Goal: Check status

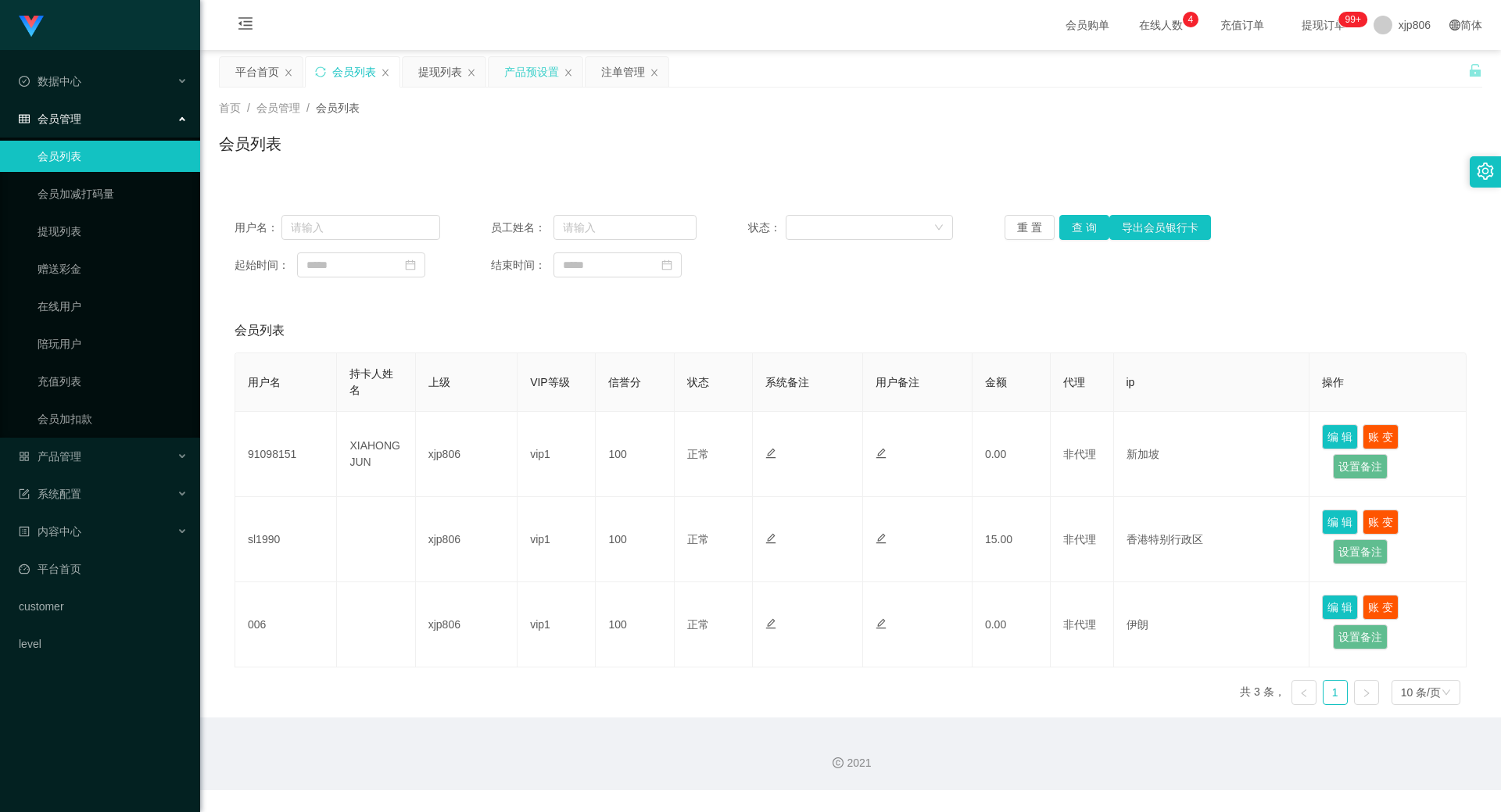
drag, startPoint x: 0, startPoint y: 0, endPoint x: 540, endPoint y: 85, distance: 546.6
click at [547, 84] on div "产品预设置" at bounding box center [532, 72] width 55 height 30
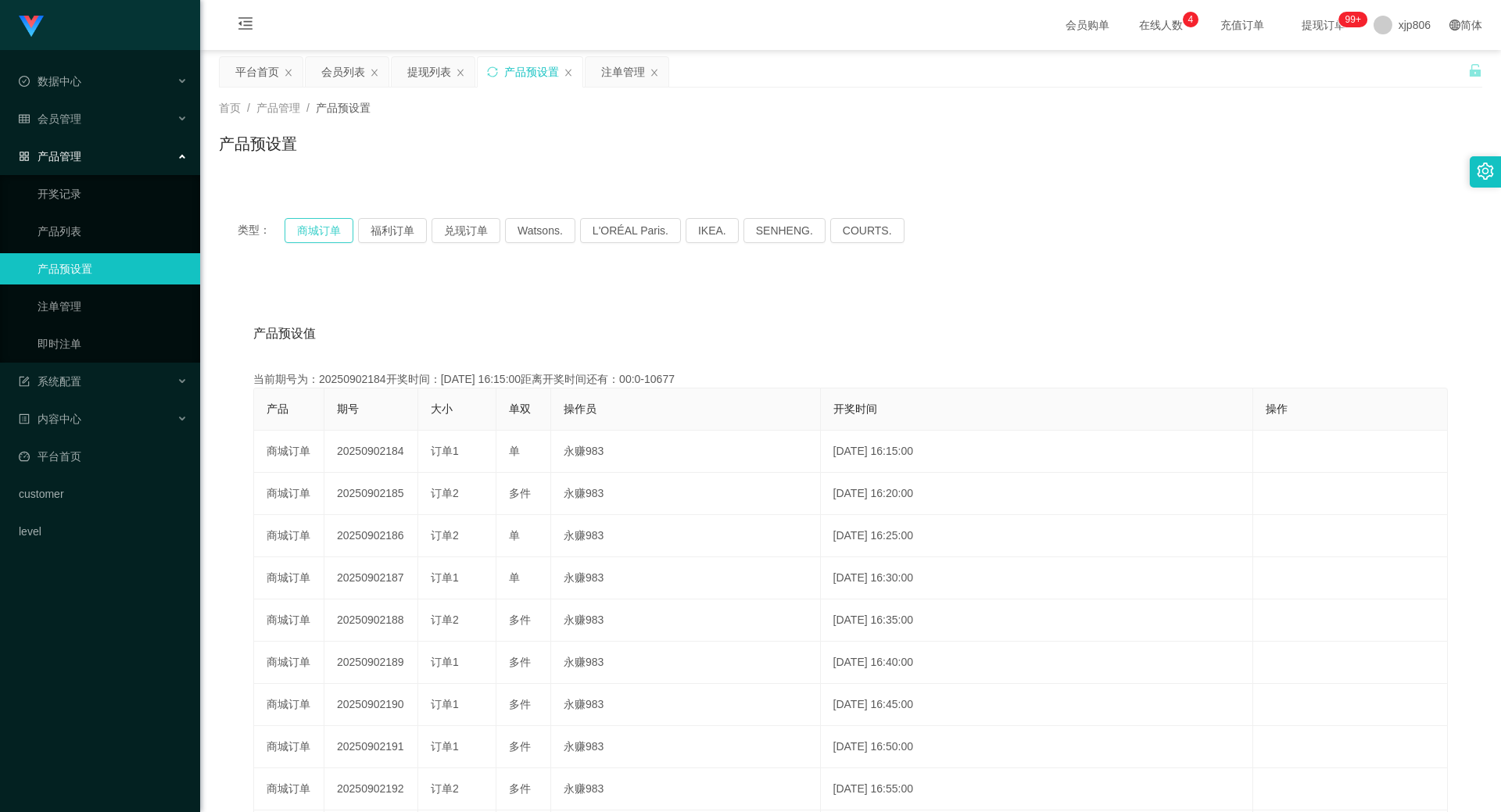
click at [330, 231] on button "商城订单" at bounding box center [318, 230] width 69 height 25
click at [329, 231] on button "商城订单" at bounding box center [318, 230] width 69 height 25
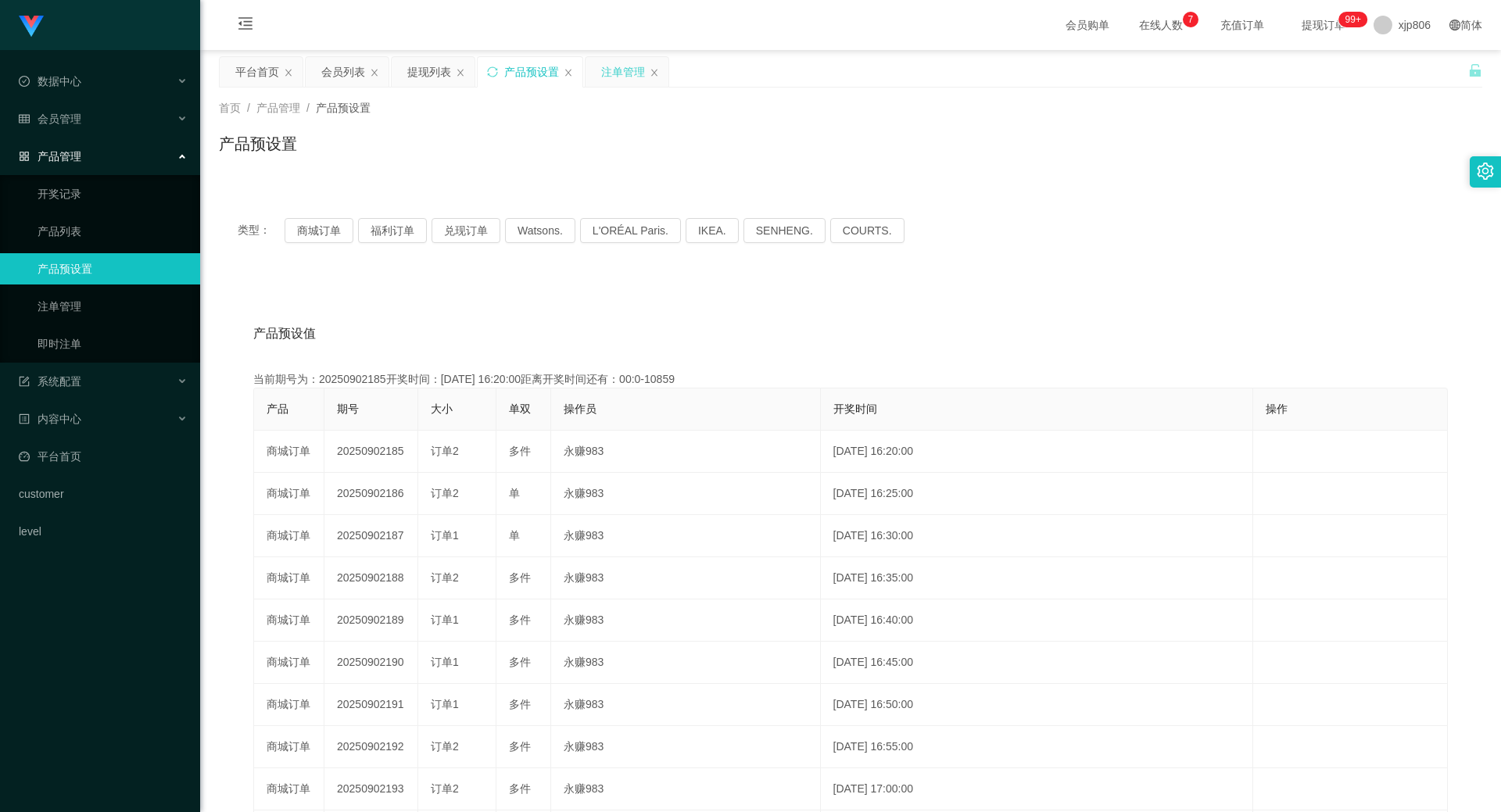
drag, startPoint x: 608, startPoint y: 72, endPoint x: 606, endPoint y: 80, distance: 8.2
click at [608, 72] on div "注单管理" at bounding box center [623, 72] width 44 height 30
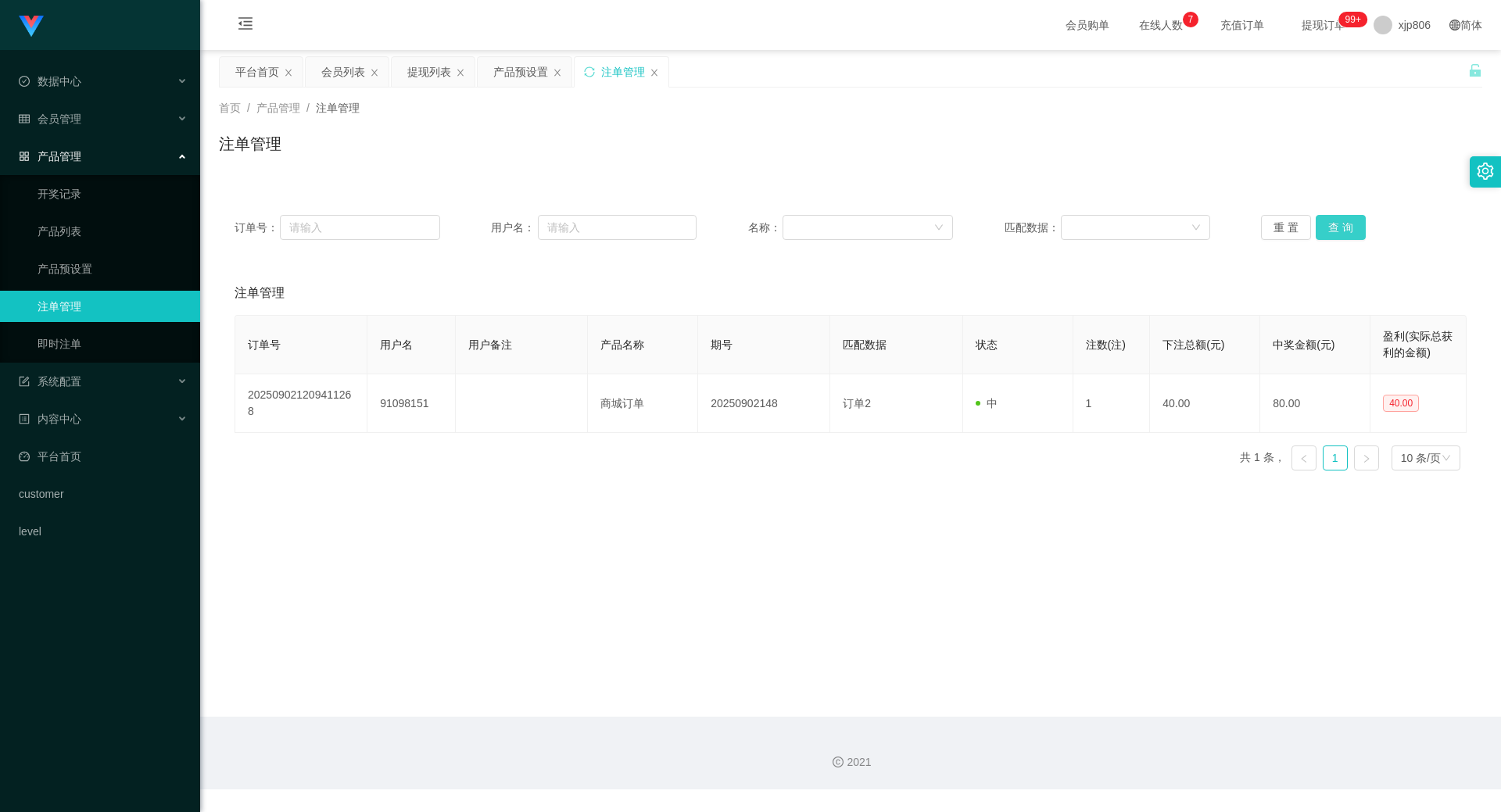
click at [1347, 230] on button "查 询" at bounding box center [1341, 228] width 50 height 25
click at [1346, 230] on button "查 询" at bounding box center [1341, 228] width 50 height 25
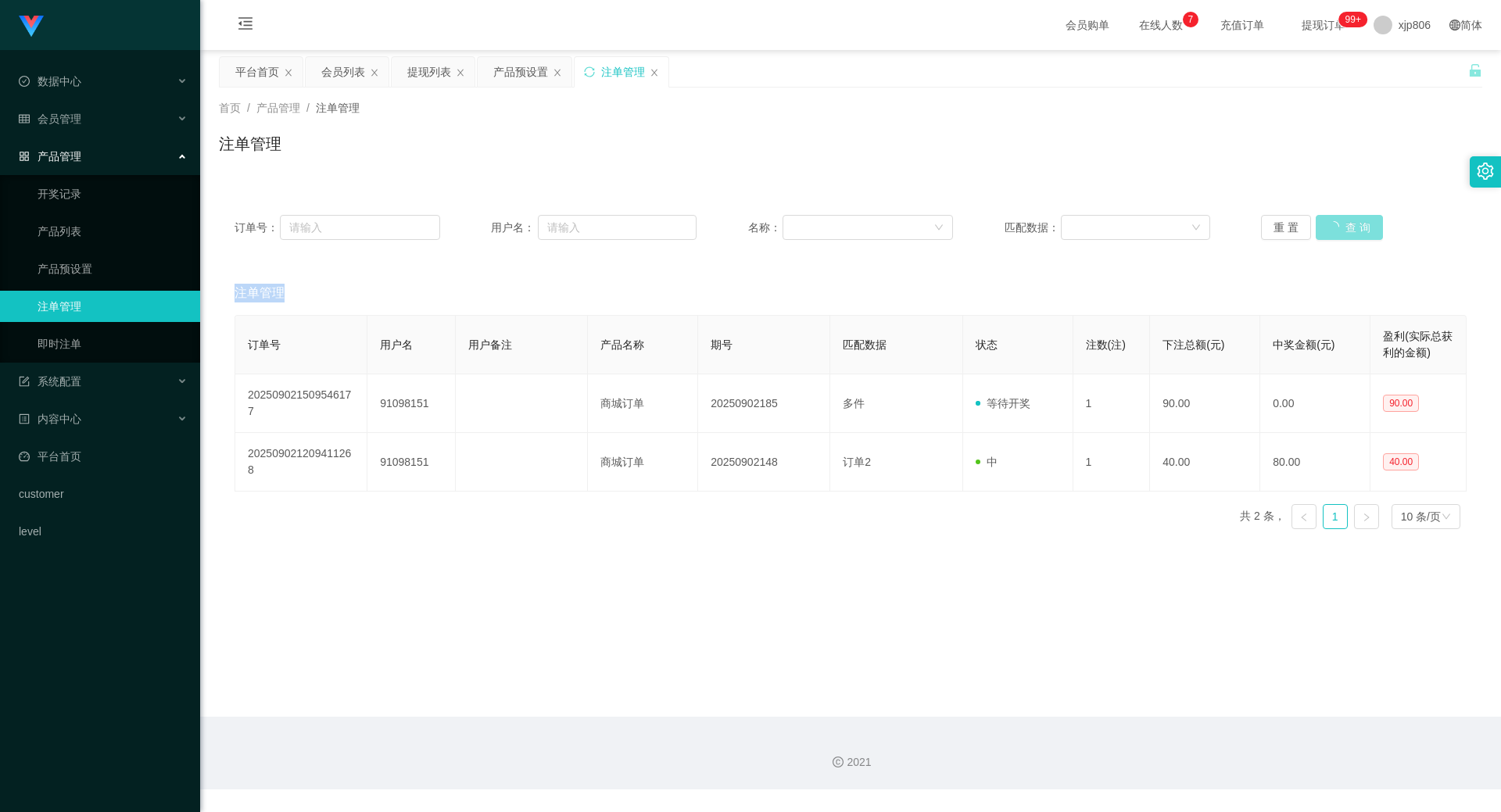
click at [1346, 230] on div "重 置 查 询" at bounding box center [1363, 228] width 205 height 25
click at [1346, 230] on button "查 询" at bounding box center [1341, 228] width 50 height 25
click at [1346, 230] on div "重 置 查 询" at bounding box center [1363, 228] width 205 height 25
click at [1345, 230] on button "查 询" at bounding box center [1341, 228] width 50 height 25
click at [1347, 231] on button "查 询" at bounding box center [1341, 228] width 50 height 25
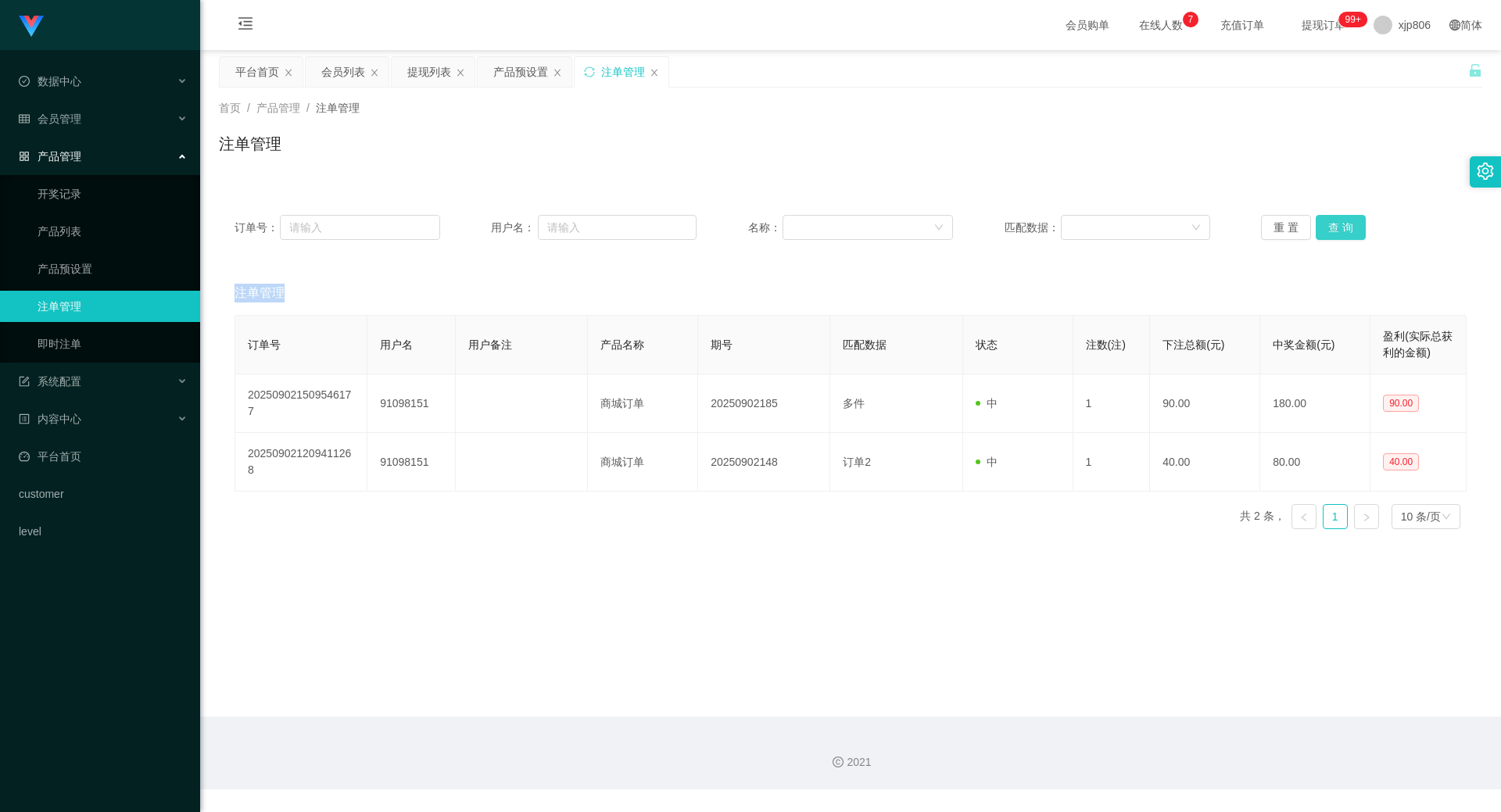
click at [1341, 217] on button "查 询" at bounding box center [1341, 228] width 50 height 25
click at [1341, 217] on div "重 置 查 询" at bounding box center [1363, 228] width 205 height 25
click at [416, 72] on div "提现列表" at bounding box center [429, 72] width 44 height 30
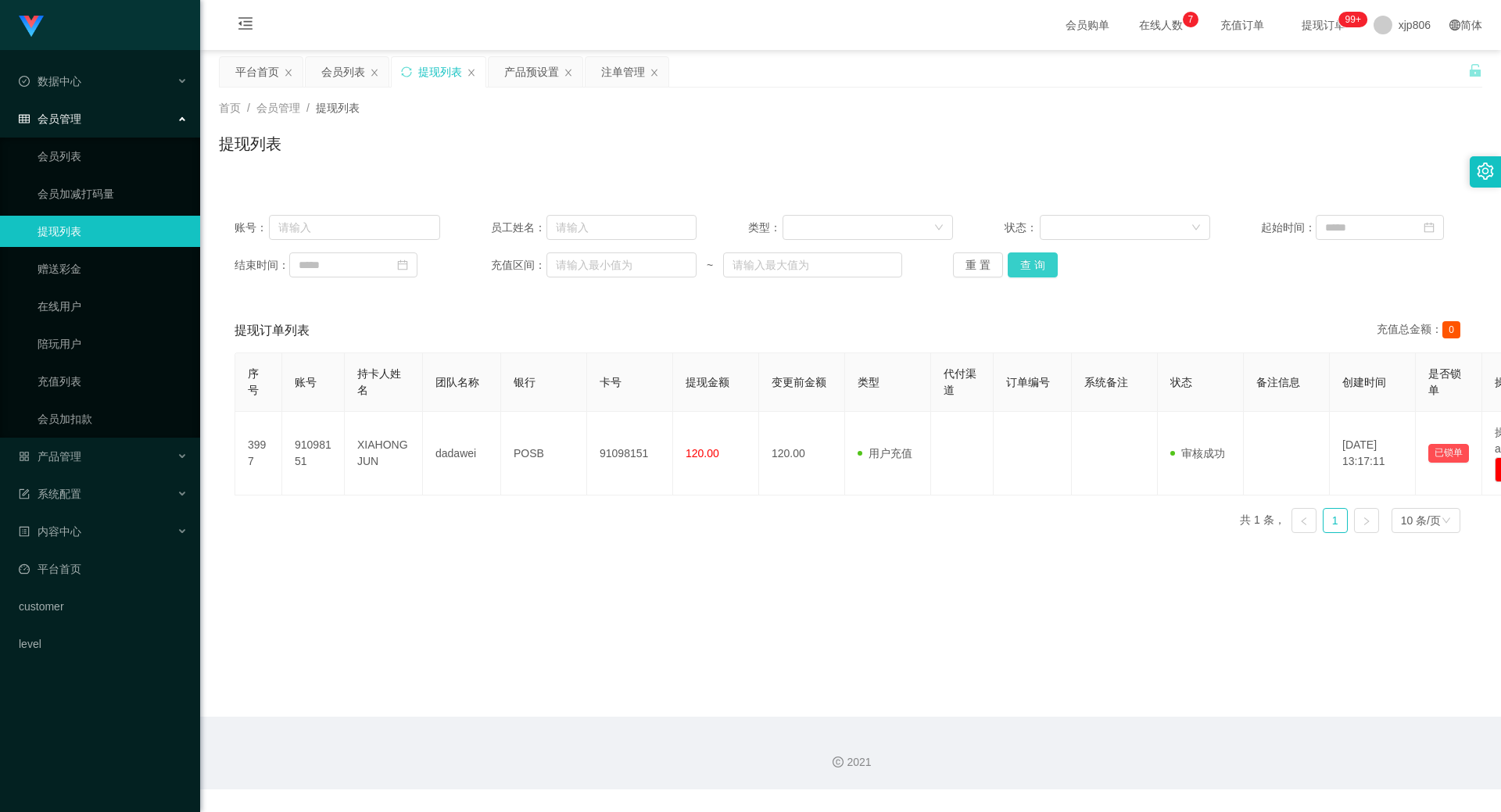
click at [1021, 261] on button "查 询" at bounding box center [1032, 265] width 50 height 25
click at [1021, 261] on div "重 置 查 询" at bounding box center [1056, 265] width 205 height 25
click at [1021, 261] on button "查 询" at bounding box center [1032, 265] width 50 height 25
click at [1021, 265] on button "查 询" at bounding box center [1032, 265] width 50 height 25
click at [1021, 265] on div "重 置 查 询" at bounding box center [1056, 265] width 205 height 25
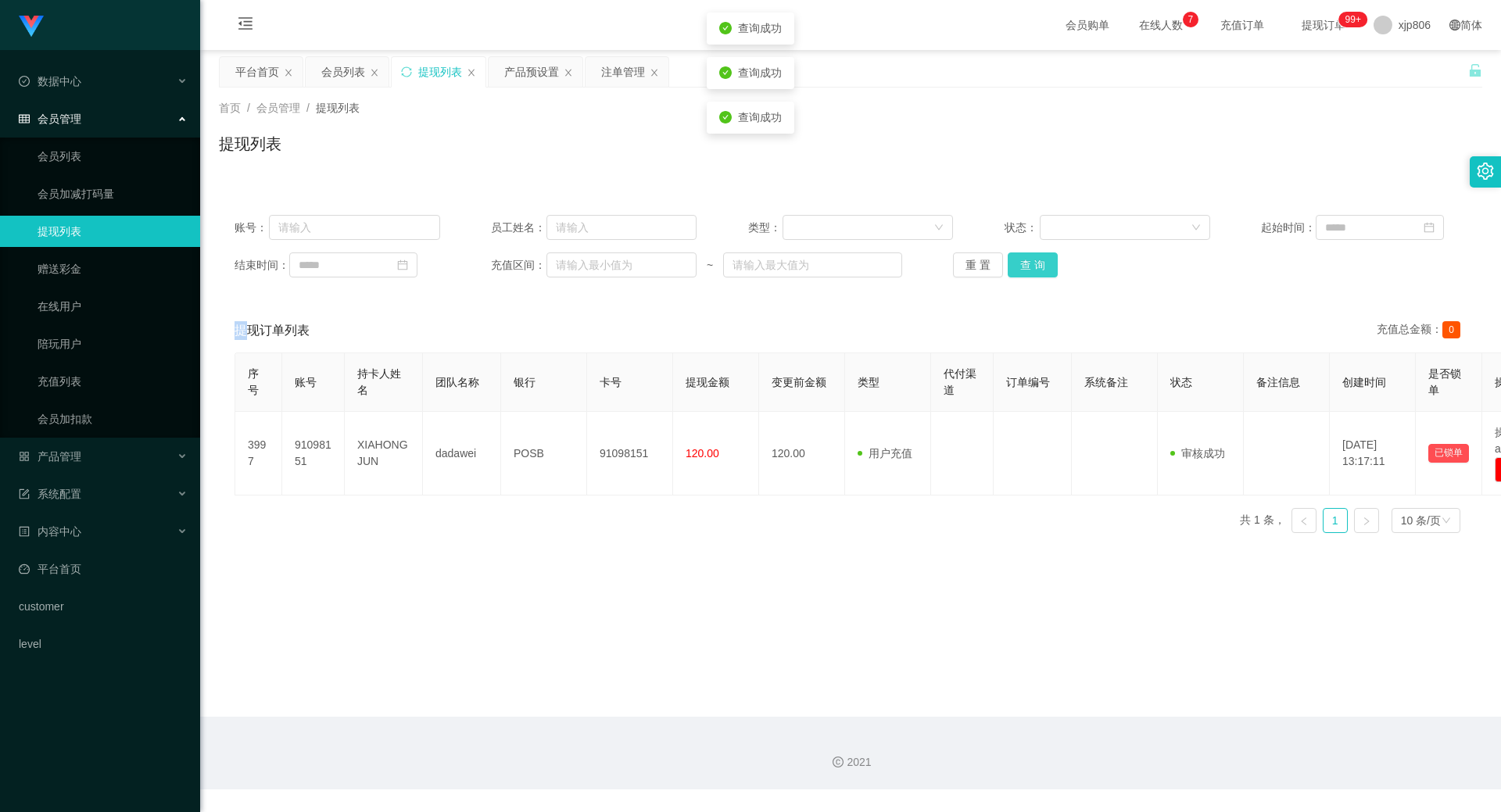
click at [1021, 265] on button "查 询" at bounding box center [1032, 265] width 50 height 25
click at [1021, 265] on div "重 置 查 询" at bounding box center [1056, 265] width 205 height 25
click at [1021, 265] on button "查 询" at bounding box center [1041, 265] width 67 height 25
click at [1021, 265] on div "重 置 查 询" at bounding box center [1056, 265] width 205 height 25
click at [1021, 266] on button "查 询" at bounding box center [1041, 265] width 67 height 25
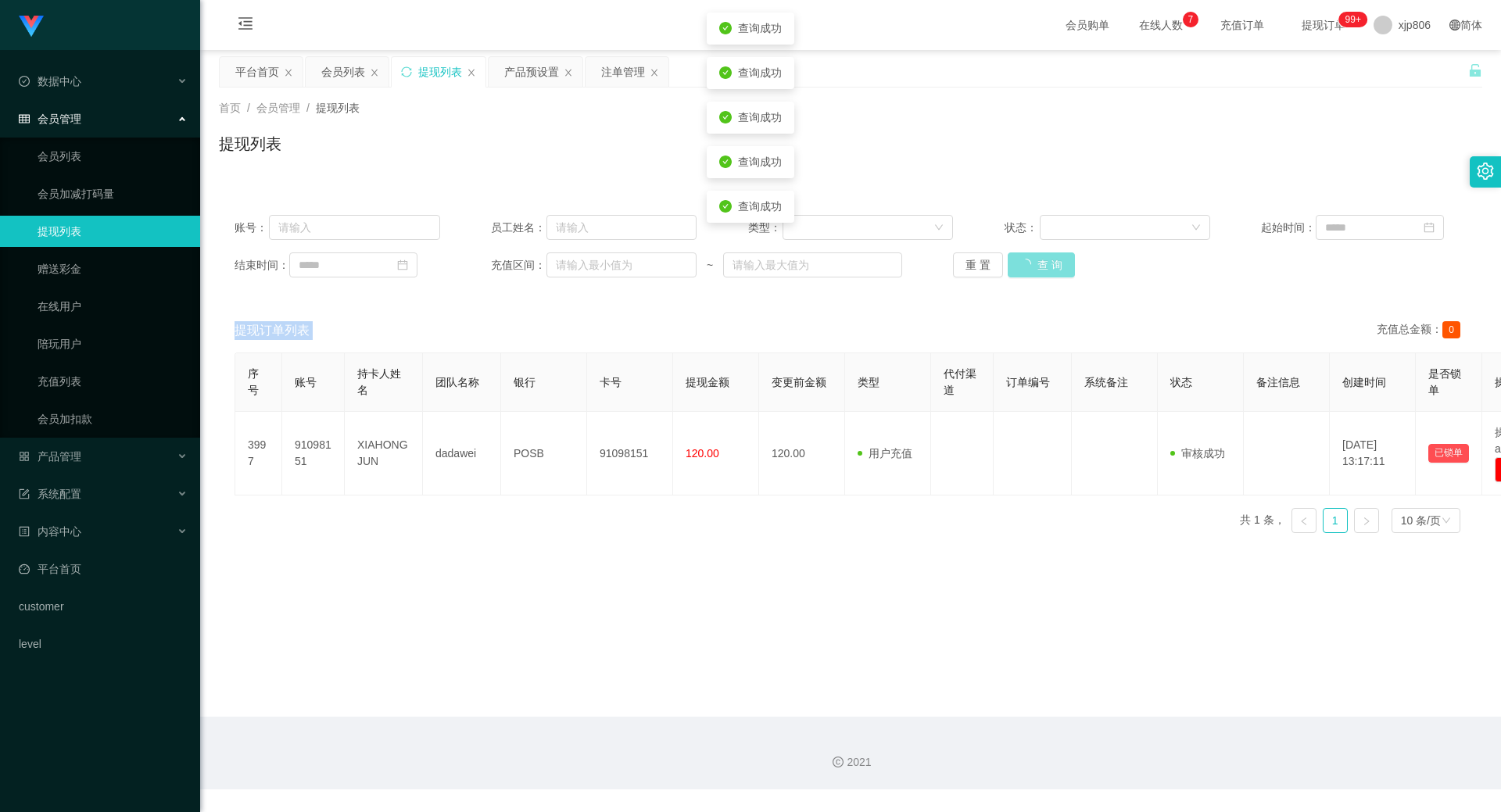
click at [1021, 266] on div "重 置 查 询" at bounding box center [1056, 265] width 205 height 25
click at [1021, 266] on button "查 询" at bounding box center [1032, 265] width 50 height 25
click at [1021, 266] on div "重 置 查 询" at bounding box center [1056, 265] width 205 height 25
click at [1021, 266] on button "查 询" at bounding box center [1032, 265] width 50 height 25
click at [1021, 266] on div "重 置 查 询" at bounding box center [1056, 265] width 205 height 25
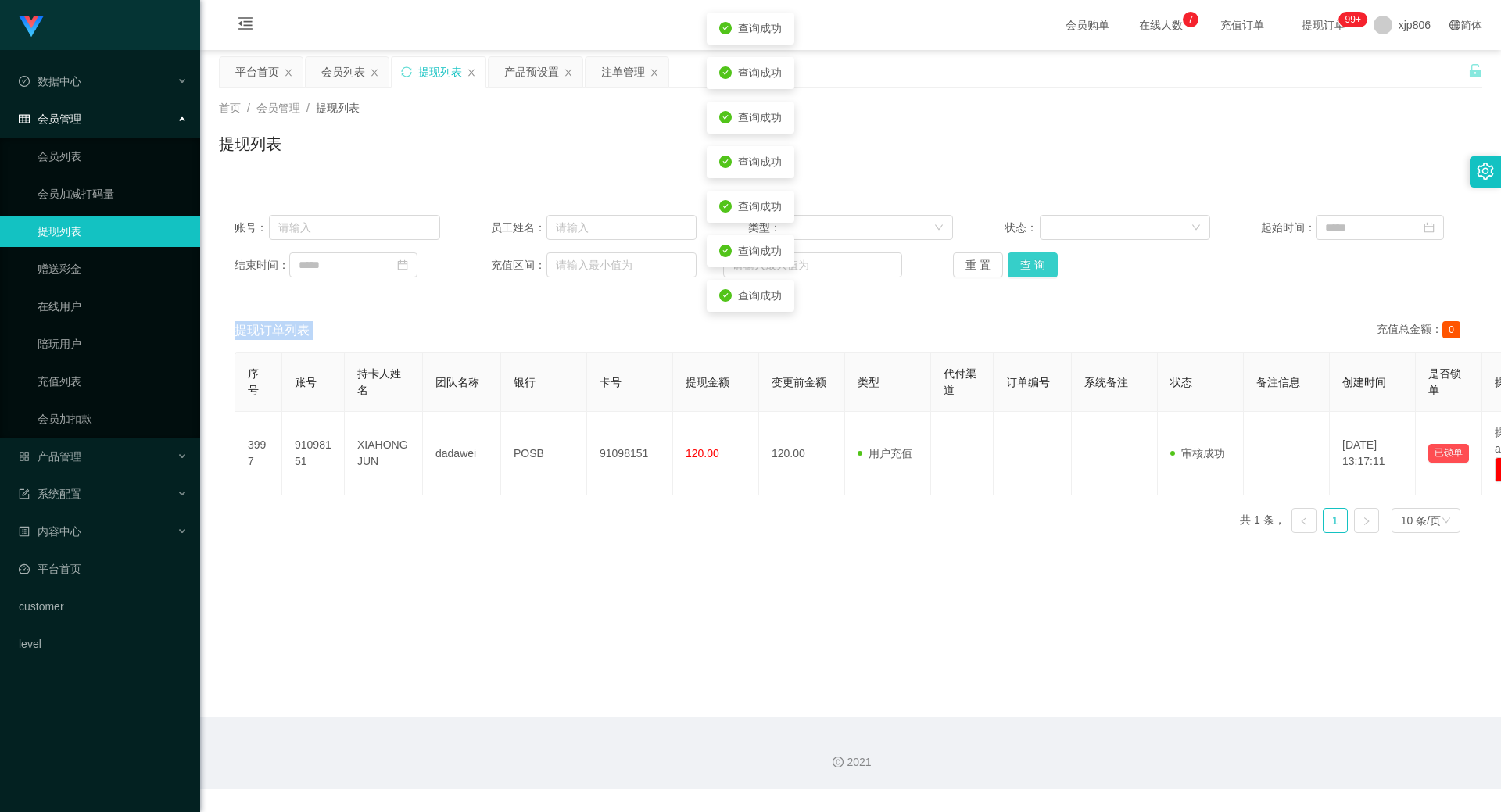
click at [1021, 266] on button "查 询" at bounding box center [1032, 265] width 50 height 25
click at [1021, 266] on div "重 置 查 询" at bounding box center [1056, 265] width 205 height 25
click at [1032, 259] on button "查 询" at bounding box center [1032, 265] width 50 height 25
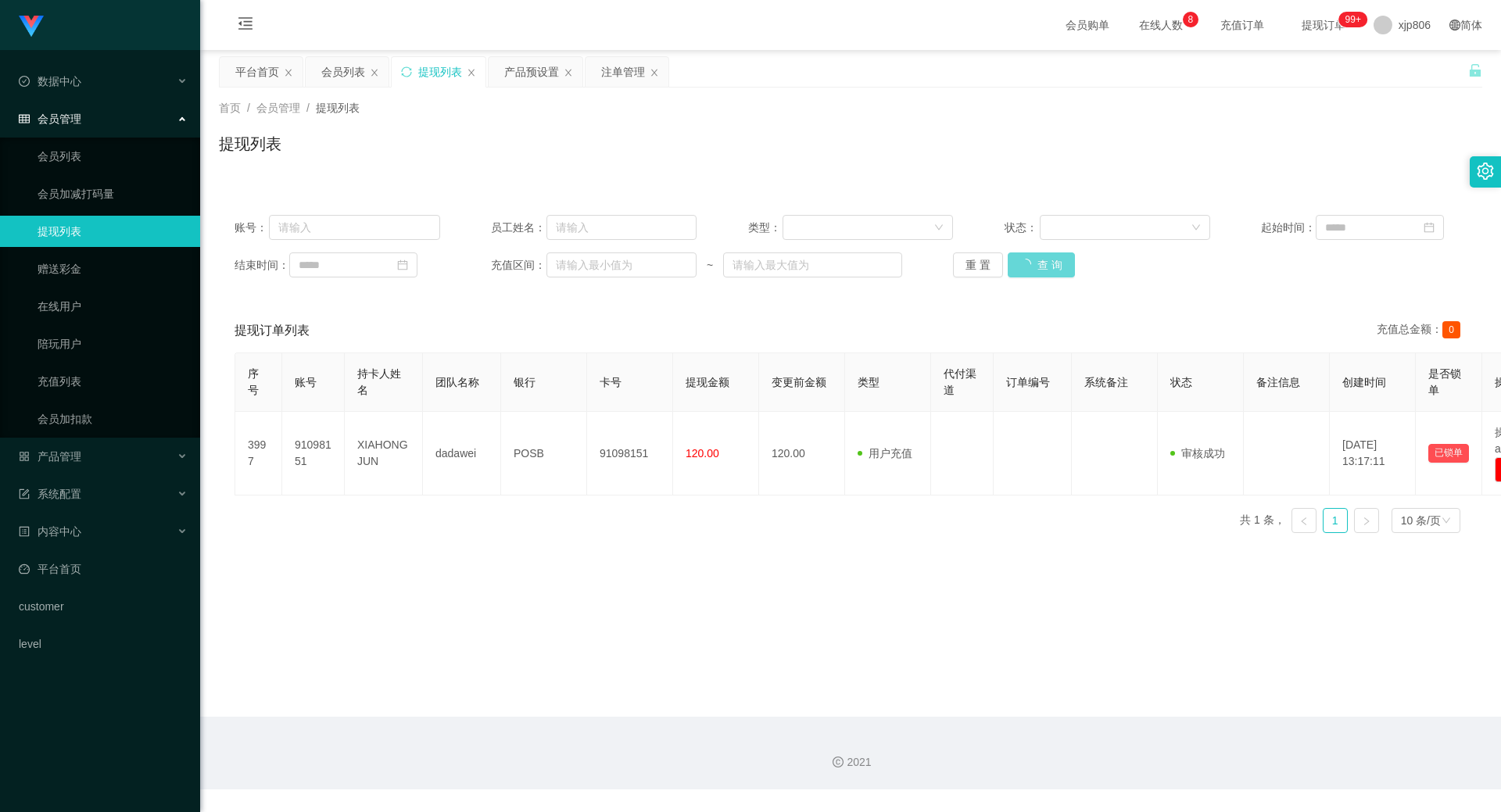
click at [1030, 260] on div "重 置 查 询" at bounding box center [1056, 265] width 205 height 25
click at [1030, 260] on button "查 询" at bounding box center [1041, 265] width 67 height 25
click at [1030, 260] on div "重 置 查 询" at bounding box center [1056, 265] width 205 height 25
click at [1030, 260] on button "查 询" at bounding box center [1041, 265] width 67 height 25
click at [1032, 261] on div "重 置 查 询" at bounding box center [1056, 265] width 205 height 25
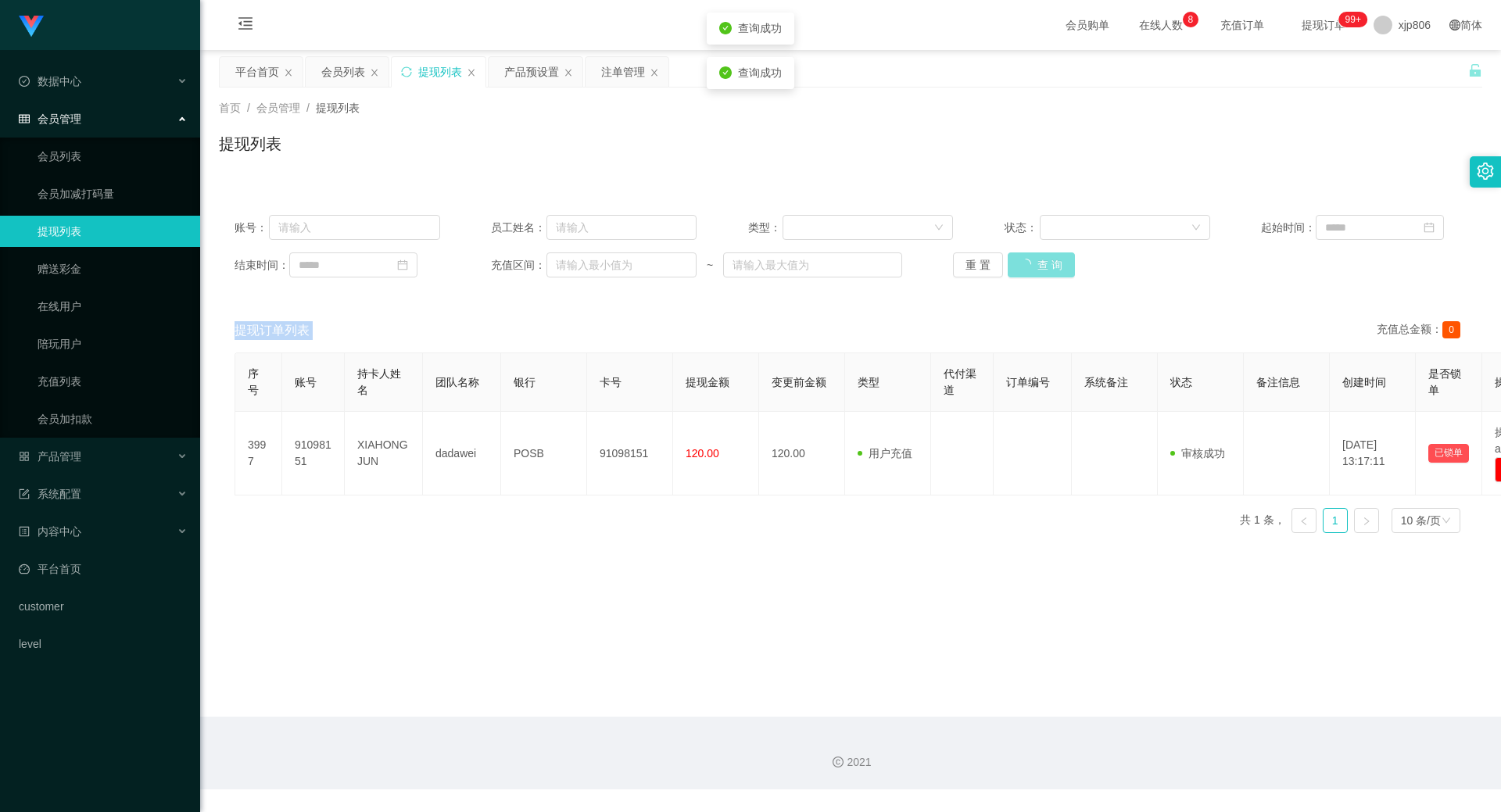
click at [1032, 261] on button "查 询" at bounding box center [1041, 265] width 67 height 25
click at [1032, 261] on div "重 置 查 询" at bounding box center [1056, 265] width 205 height 25
click at [1032, 261] on button "查 询" at bounding box center [1032, 265] width 50 height 25
click at [1032, 261] on div "重 置 查 询" at bounding box center [1056, 265] width 205 height 25
click at [1032, 261] on button "查 询" at bounding box center [1032, 265] width 50 height 25
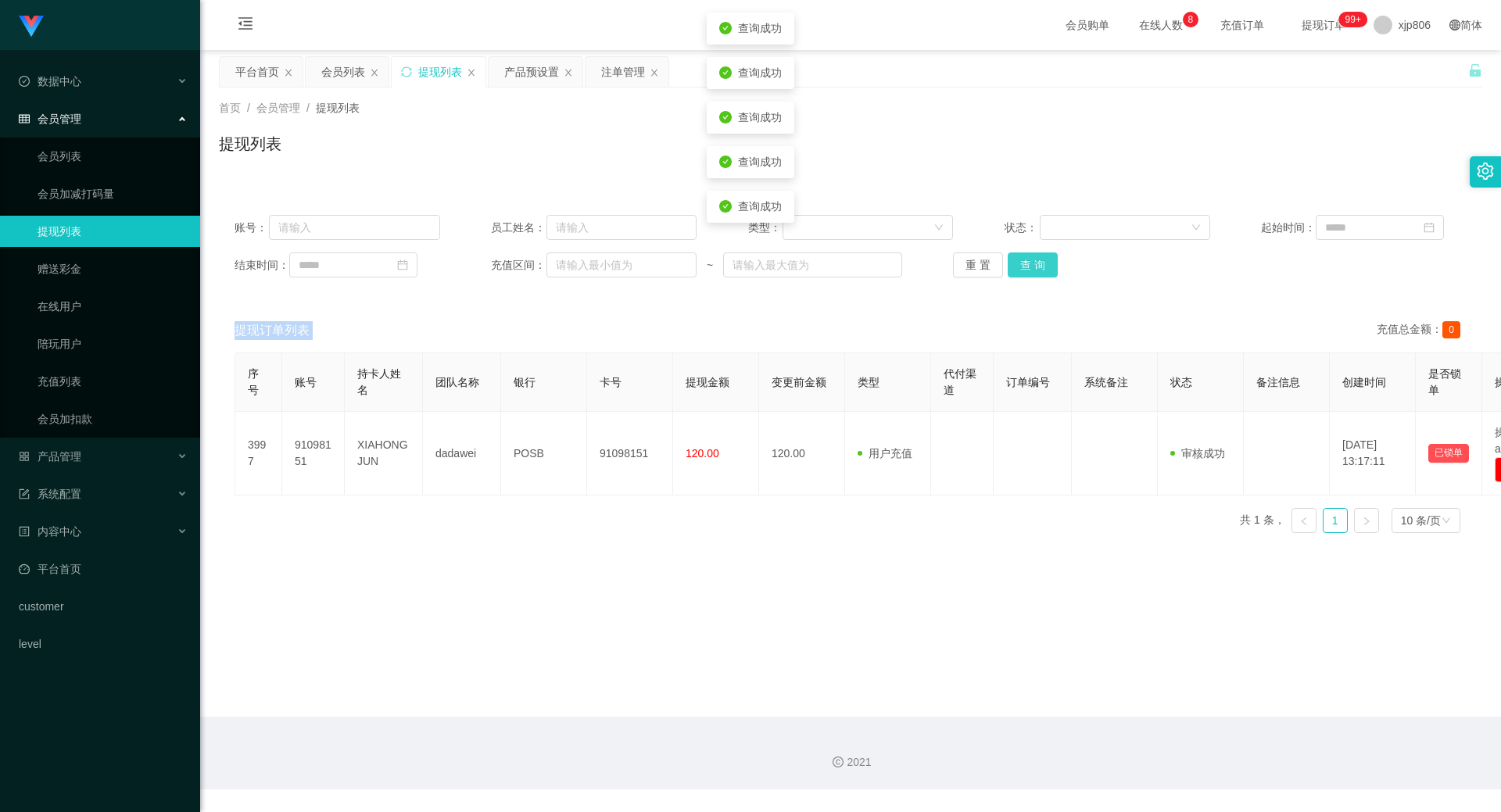
click at [1032, 261] on div "重 置 查 询" at bounding box center [1056, 265] width 205 height 25
click at [1032, 261] on button "查 询" at bounding box center [1032, 265] width 50 height 25
click at [1014, 270] on button "查 询" at bounding box center [1032, 265] width 50 height 25
click at [1015, 270] on div "重 置 查 询" at bounding box center [1056, 265] width 205 height 25
click at [1020, 270] on button "查 询" at bounding box center [1032, 265] width 50 height 25
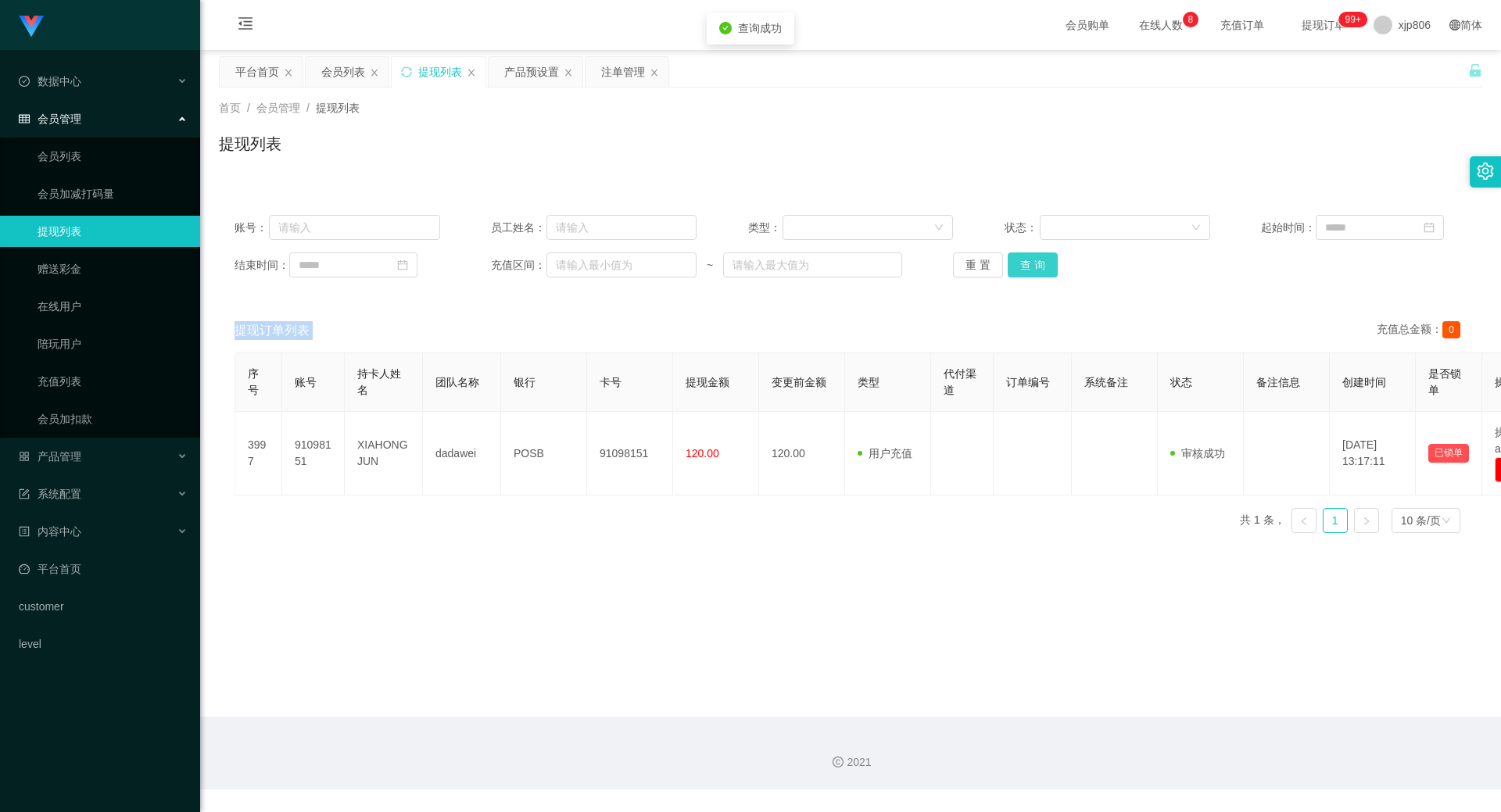
click at [1021, 270] on div "重 置 查 询" at bounding box center [1056, 265] width 205 height 25
click at [1021, 270] on button "查 询" at bounding box center [1032, 265] width 50 height 25
click at [1021, 270] on div "重 置 查 询" at bounding box center [1056, 265] width 205 height 25
drag, startPoint x: 1022, startPoint y: 270, endPoint x: 1033, endPoint y: 270, distance: 11.0
click at [1023, 270] on button "查 询" at bounding box center [1041, 265] width 67 height 25
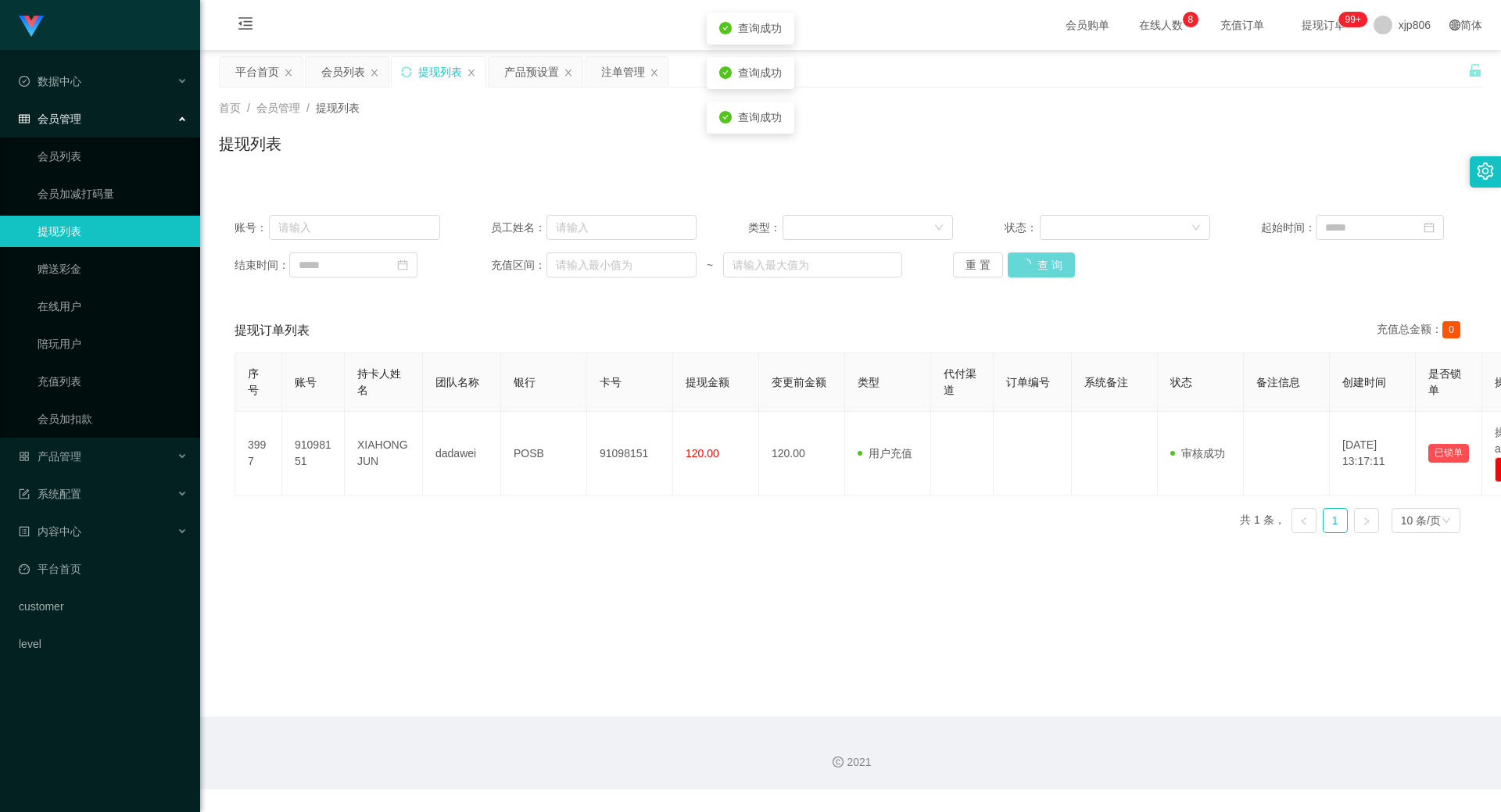
click at [1033, 269] on div "重 置 查 询" at bounding box center [1056, 265] width 205 height 25
click at [1033, 269] on button "查 询" at bounding box center [1041, 265] width 67 height 25
click at [1033, 269] on div "重 置 查 询" at bounding box center [1056, 265] width 205 height 25
click at [1033, 269] on button "查 询" at bounding box center [1041, 265] width 67 height 25
click at [1033, 269] on div "重 置 查 询" at bounding box center [1056, 265] width 205 height 25
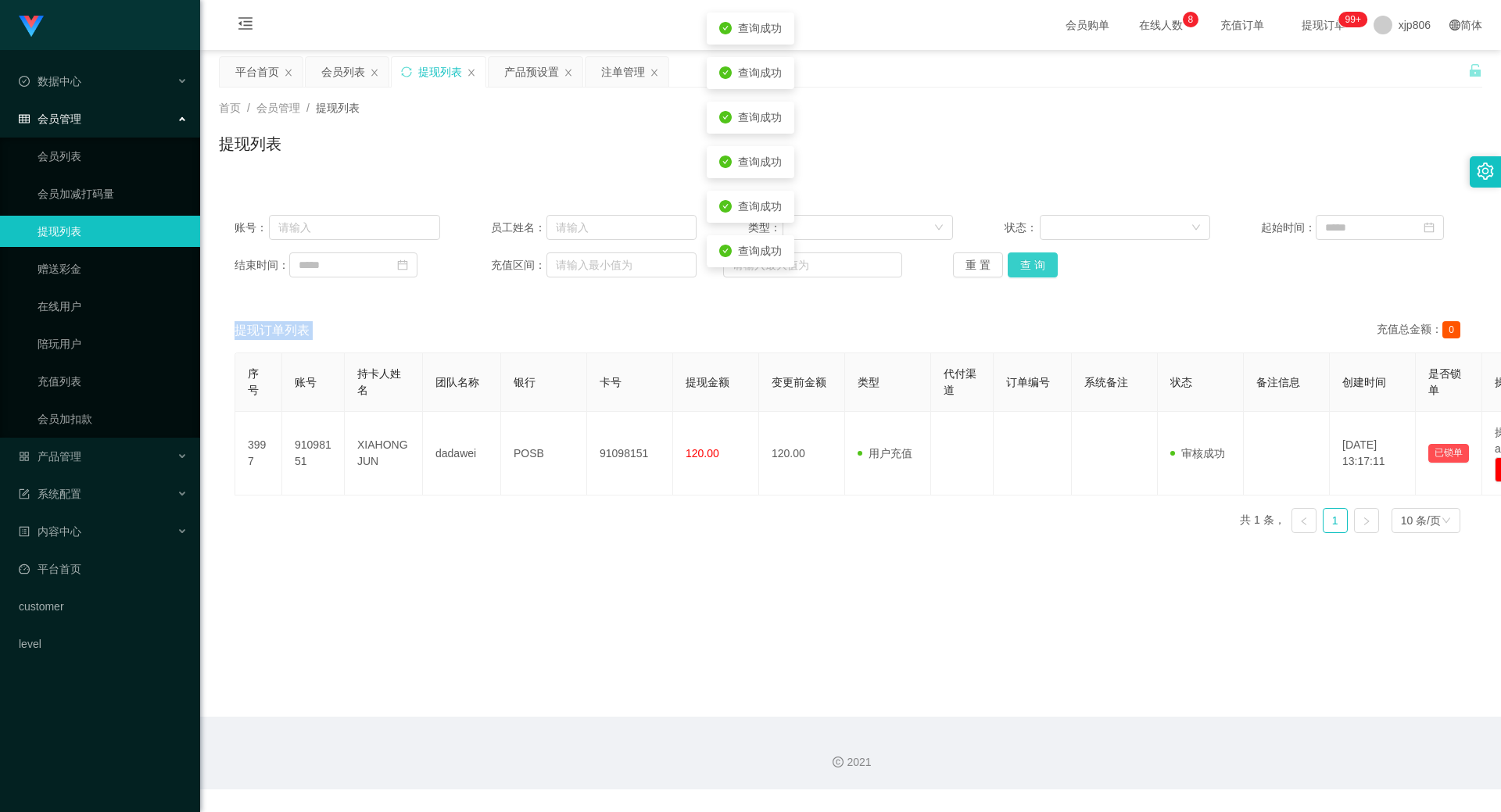
click at [1033, 269] on button "查 询" at bounding box center [1032, 265] width 50 height 25
click at [1035, 269] on button "查 询" at bounding box center [1032, 265] width 50 height 25
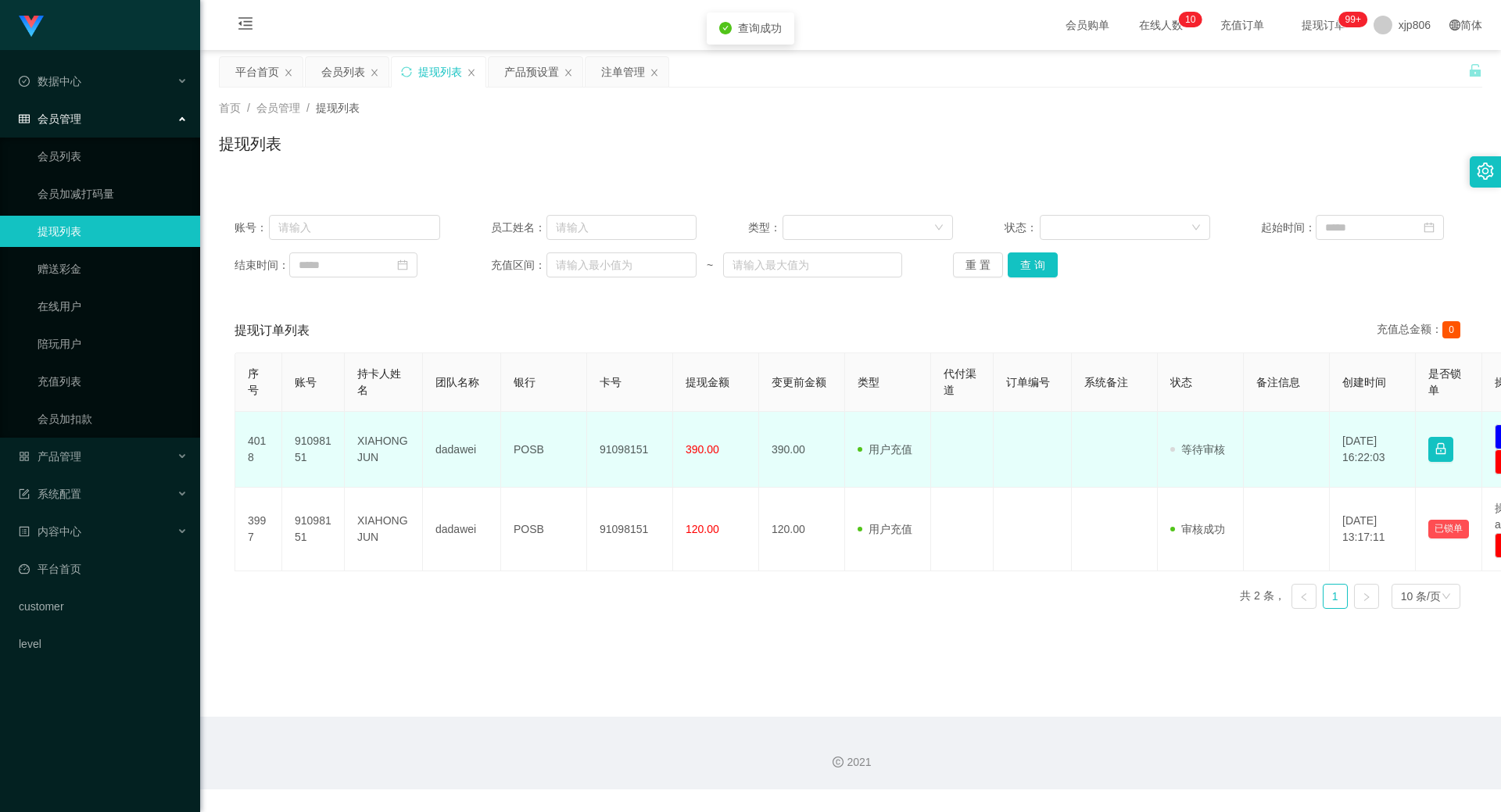
click at [284, 441] on td "91098151" at bounding box center [313, 450] width 62 height 76
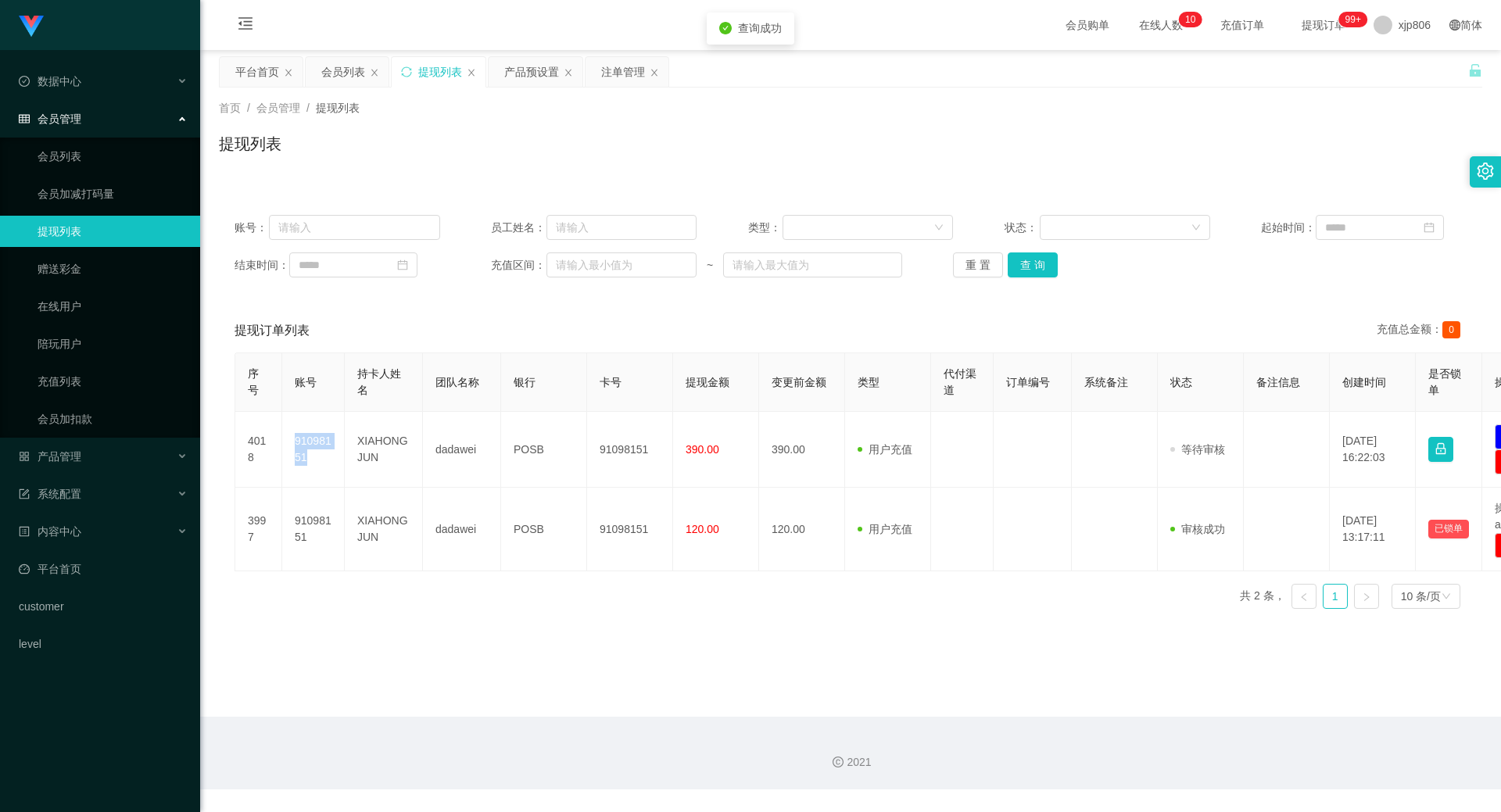
copy td "91098151"
click at [1023, 267] on button "查 询" at bounding box center [1032, 265] width 50 height 25
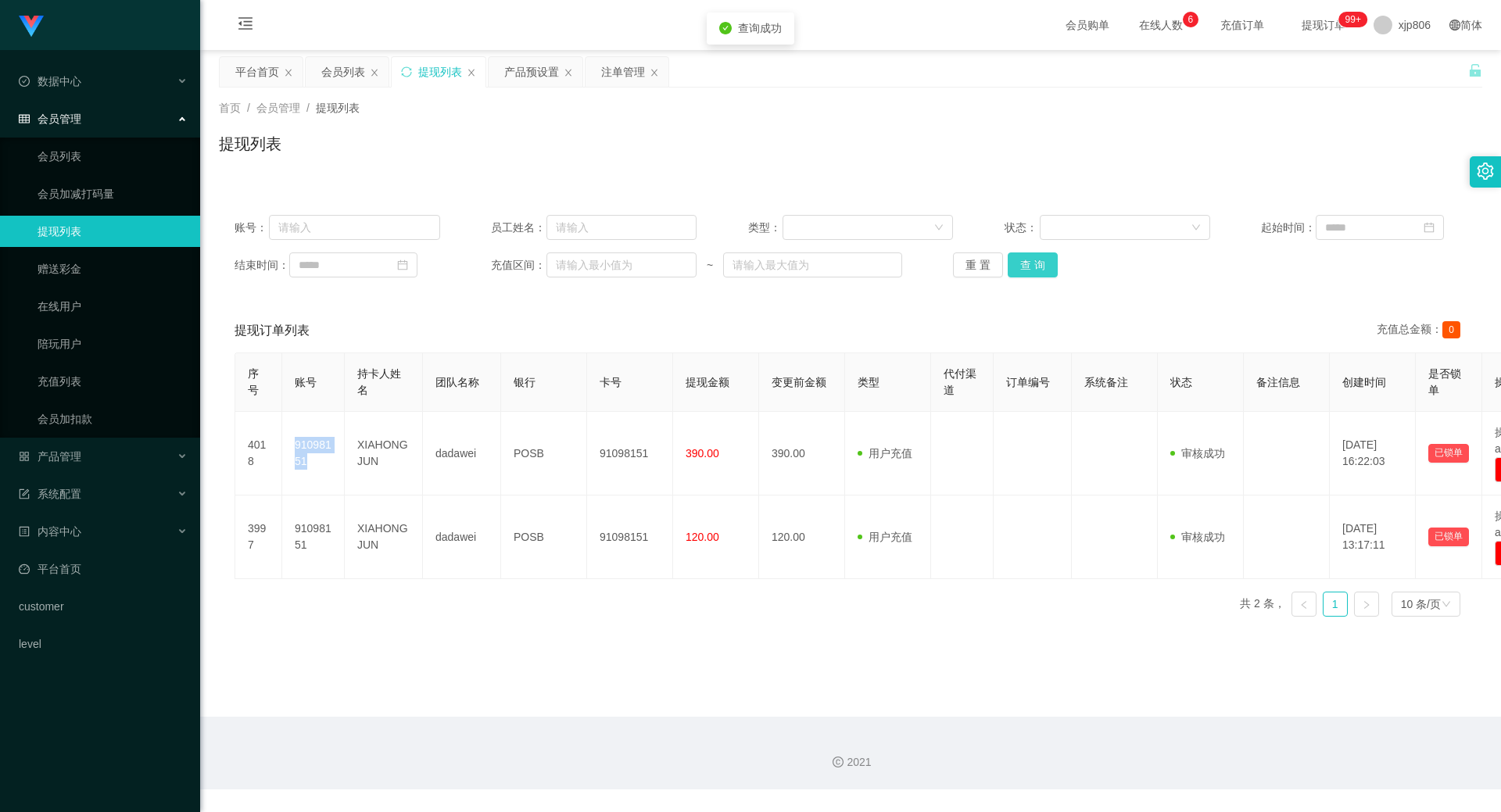
click at [1023, 267] on button "查 询" at bounding box center [1032, 265] width 50 height 25
click at [1023, 267] on button "查 询" at bounding box center [1041, 265] width 67 height 25
click at [1023, 267] on div "重 置 查 询" at bounding box center [1056, 265] width 205 height 25
click at [1023, 267] on button "查 询" at bounding box center [1041, 265] width 67 height 25
click at [1037, 263] on button "查 询" at bounding box center [1032, 265] width 50 height 25
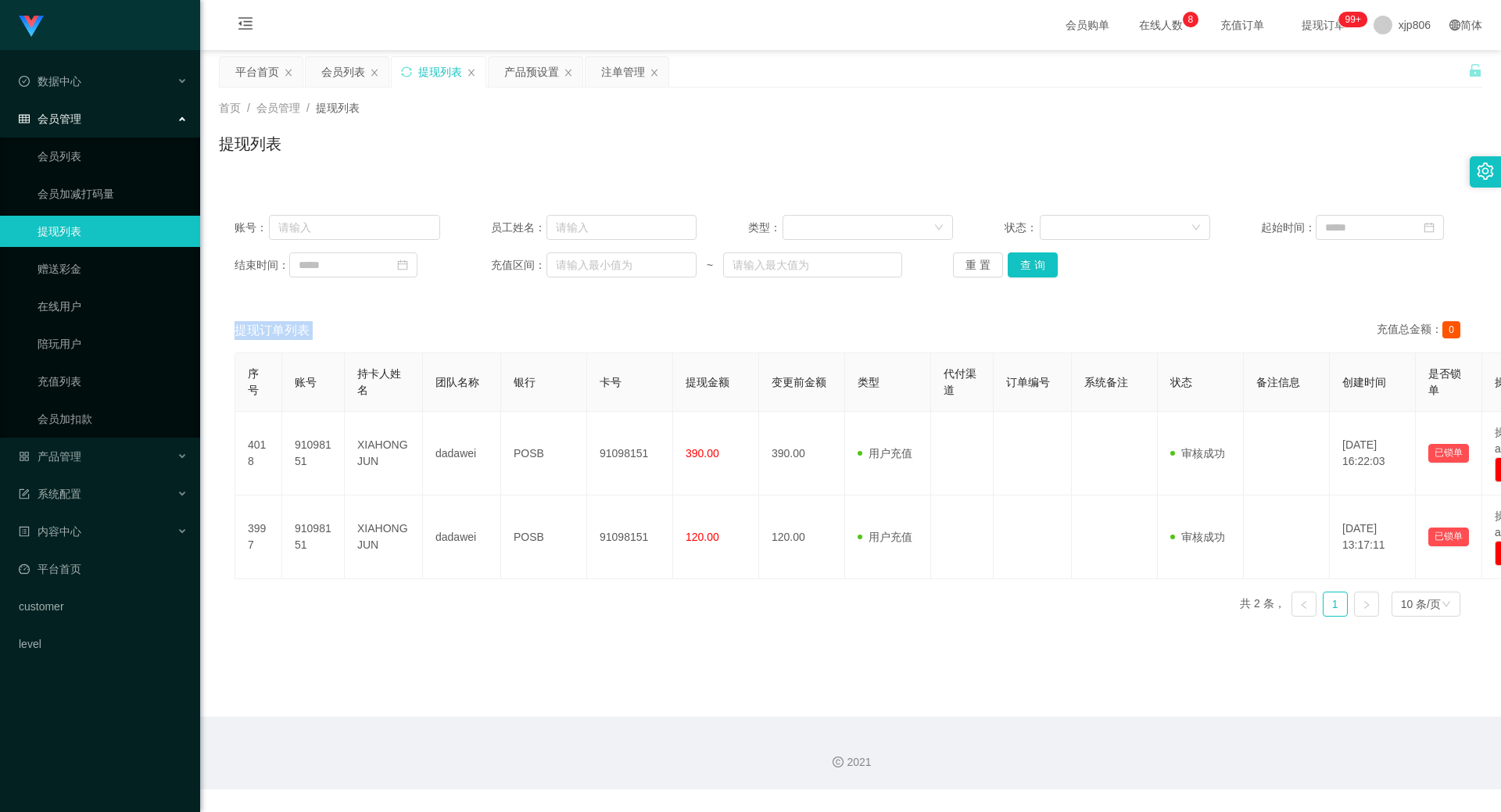
click at [1037, 263] on div "重 置 查 询" at bounding box center [1056, 265] width 205 height 25
